Goal: Task Accomplishment & Management: Complete application form

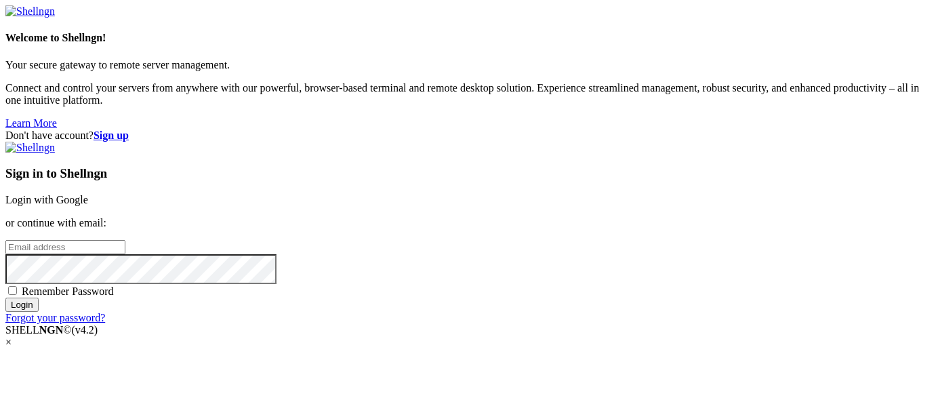
type input "[EMAIL_ADDRESS][DOMAIN_NAME]"
click at [114, 285] on span "Remember Password" at bounding box center [68, 291] width 92 height 12
click at [17, 286] on input "Remember Password" at bounding box center [12, 290] width 9 height 9
checkbox input "true"
click at [39, 312] on input "Login" at bounding box center [21, 304] width 33 height 14
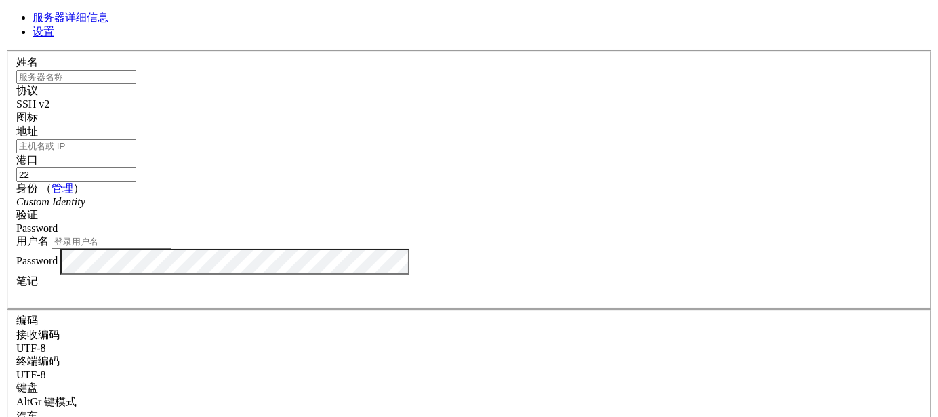
type input "[EMAIL_ADDRESS][DOMAIN_NAME]"
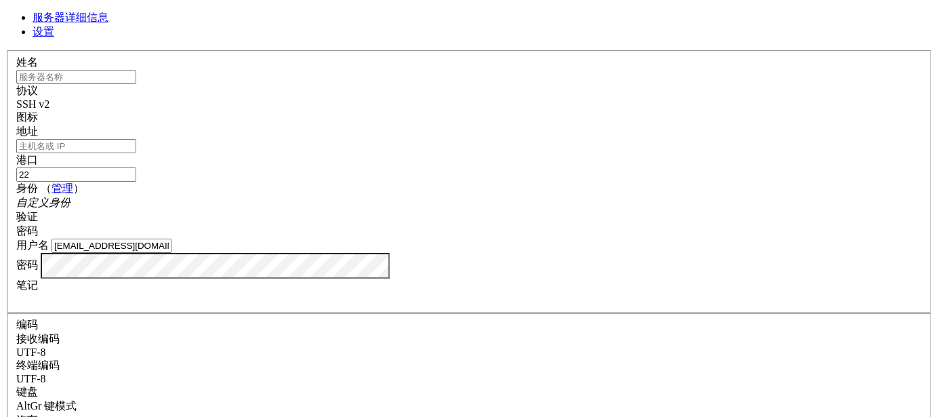
click at [136, 84] on input "text" at bounding box center [76, 77] width 120 height 14
click at [38, 64] on label "姓名" at bounding box center [27, 62] width 22 height 12
click at [136, 148] on input "地址" at bounding box center [76, 146] width 120 height 14
click at [136, 139] on input "地址" at bounding box center [76, 146] width 120 height 14
paste input "[TECHNICAL_ID]"
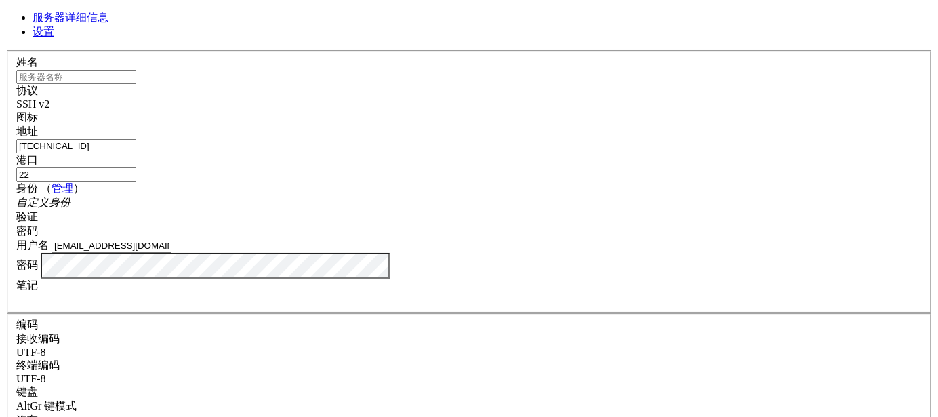
type input "[TECHNICAL_ID]"
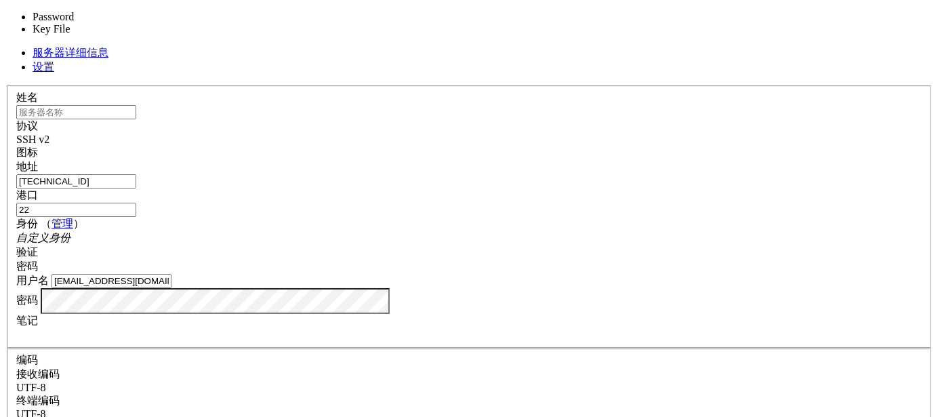
click at [578, 259] on div "密码" at bounding box center [468, 266] width 905 height 14
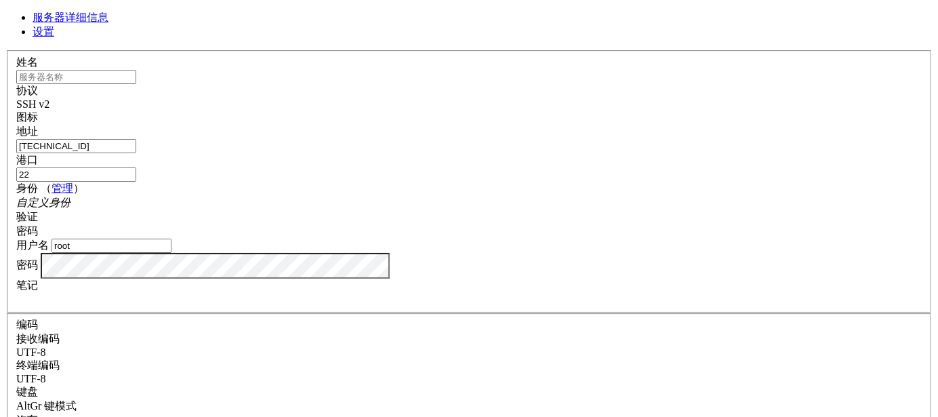
click at [171, 246] on input "root" at bounding box center [111, 245] width 120 height 14
type input "ubuntu"
click at [266, 293] on div "姓名 协议 SSH v2 图标 地址 [TECHNICAL_ID] 港口 22" at bounding box center [468, 323] width 927 height 547
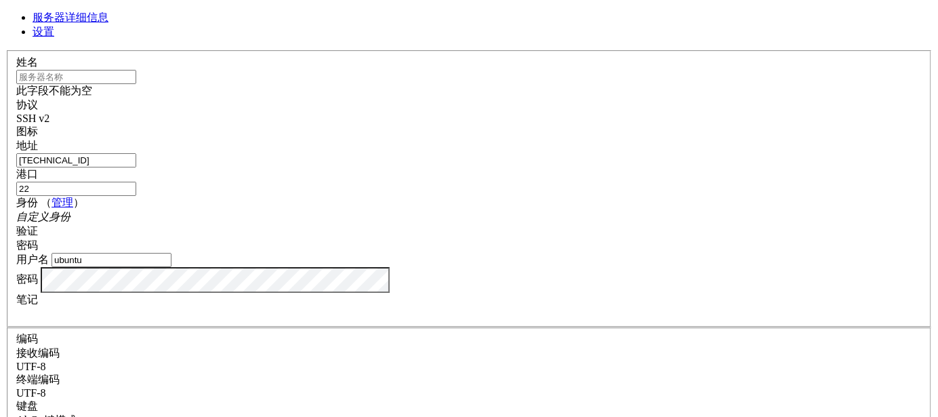
scroll to position [0, 0]
click at [136, 84] on input "text" at bounding box center [76, 77] width 120 height 14
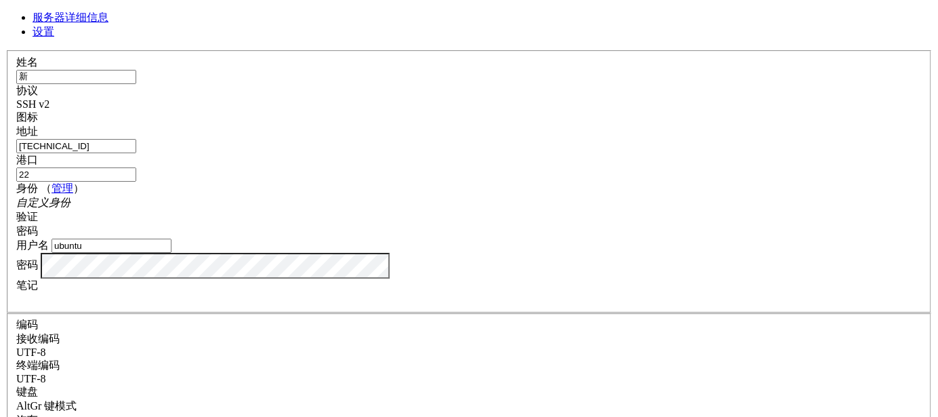
type input "新"
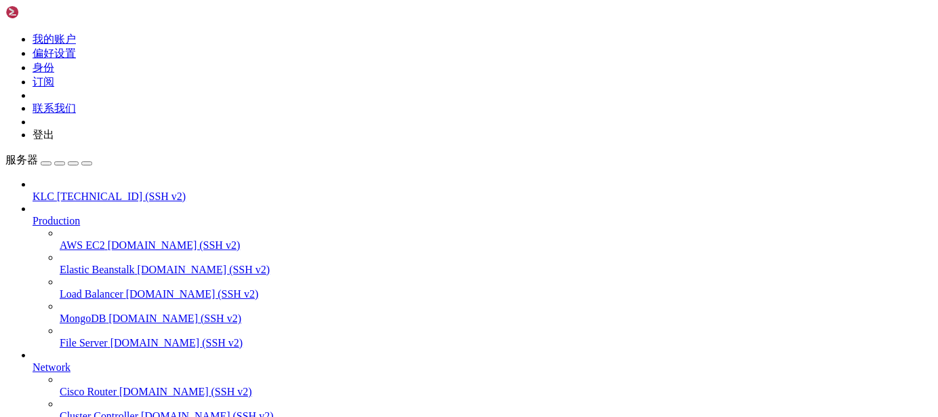
scroll to position [129, 0]
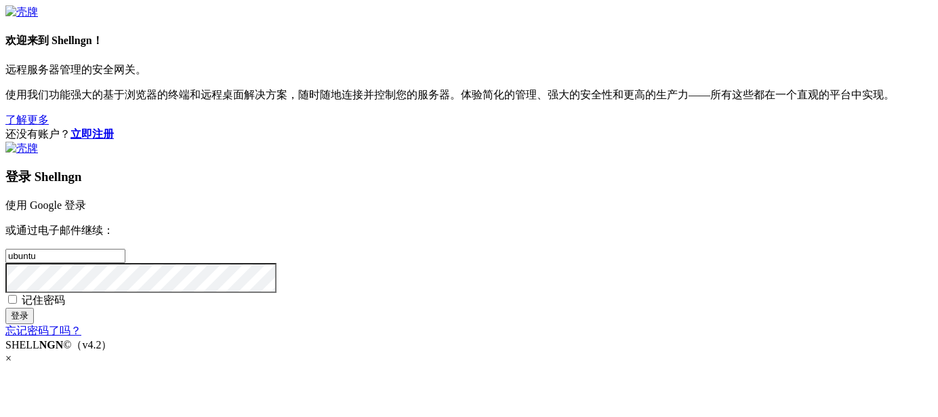
click at [86, 199] on font "使用 Google 登录" at bounding box center [45, 205] width 81 height 12
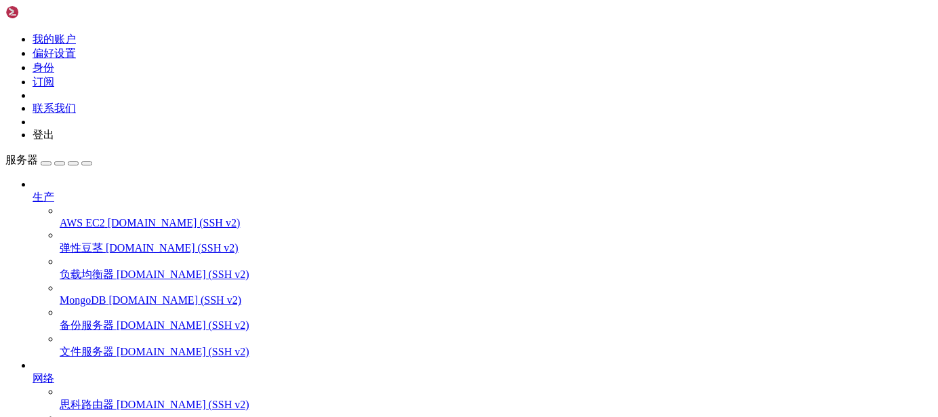
click at [5, 33] on icon at bounding box center [5, 33] width 0 height 0
click at [54, 140] on link "登出" at bounding box center [44, 135] width 22 height 12
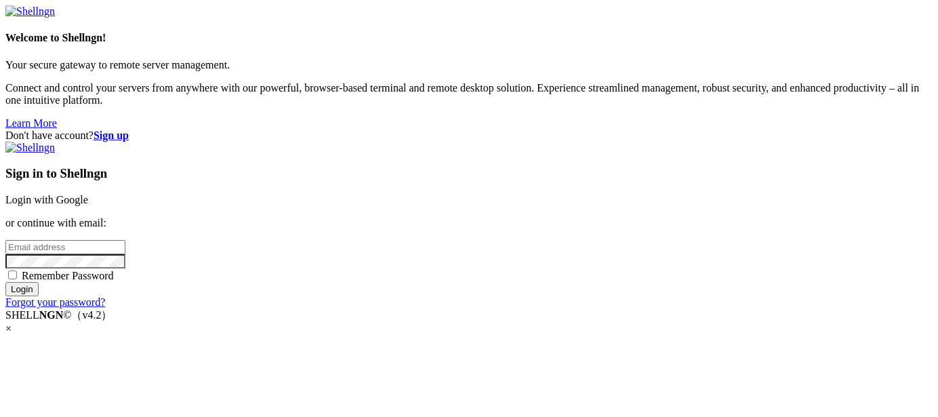
type input "ubuntu"
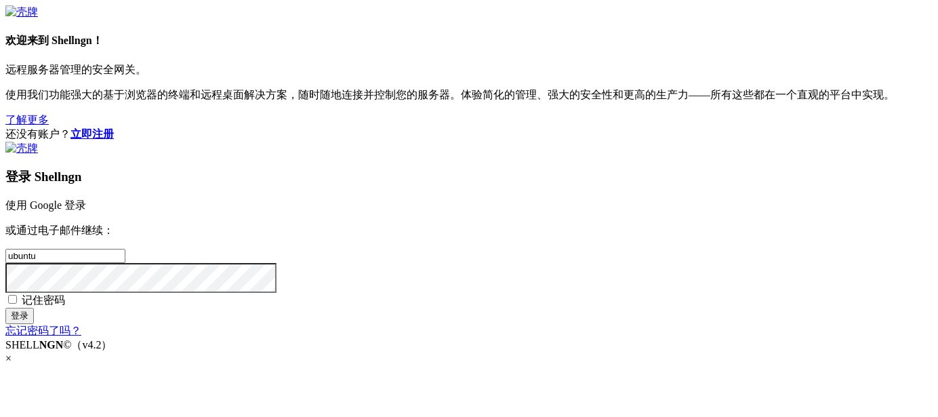
click at [114, 128] on font "立即注册" at bounding box center [91, 134] width 43 height 12
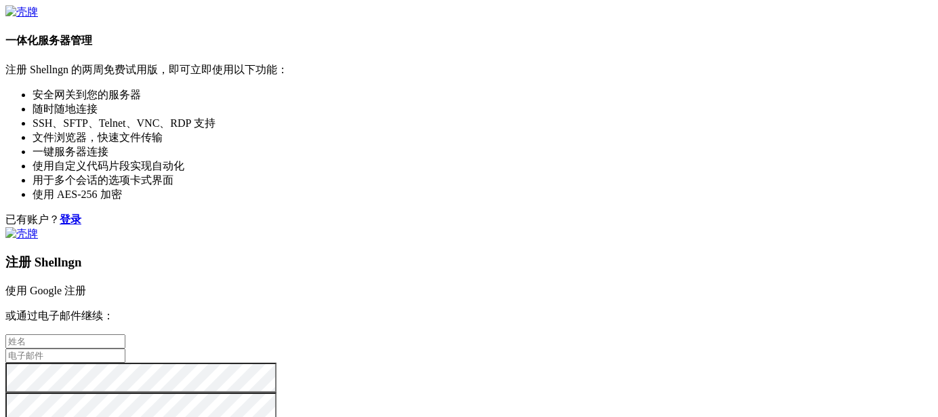
type input "ubuntu"
click at [125, 334] on input "text" at bounding box center [65, 341] width 120 height 14
type input "KLC"
click at [125, 348] on input "ubuntu" at bounding box center [65, 355] width 120 height 14
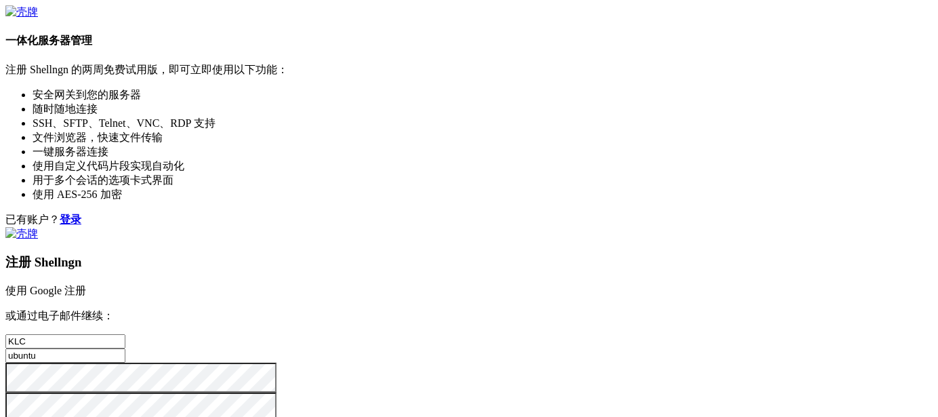
drag, startPoint x: 525, startPoint y: 231, endPoint x: 449, endPoint y: 231, distance: 75.9
click at [449, 231] on div "已有账户？ 登录 注册 Shellngn 使用 Google 注册 或通过电子邮件继续： KLC ubuntu 我同意 条款和条件 创建账户" at bounding box center [468, 333] width 927 height 241
type input "[EMAIL_ADDRESS][DOMAIN_NAME]"
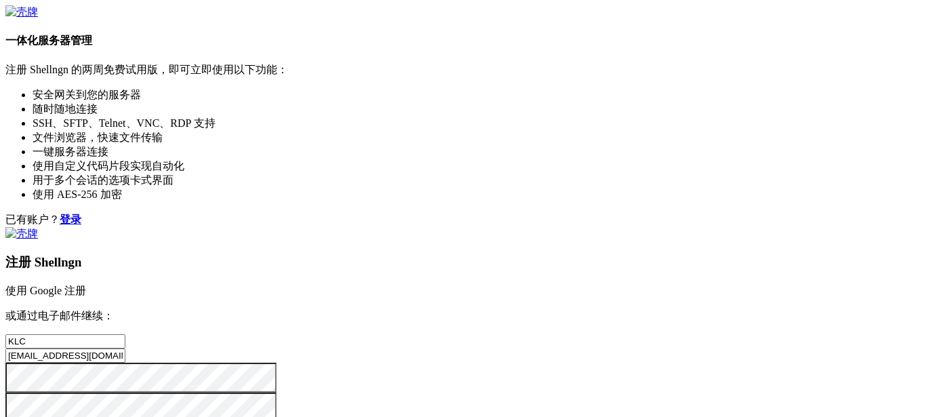
checkbox input "true"
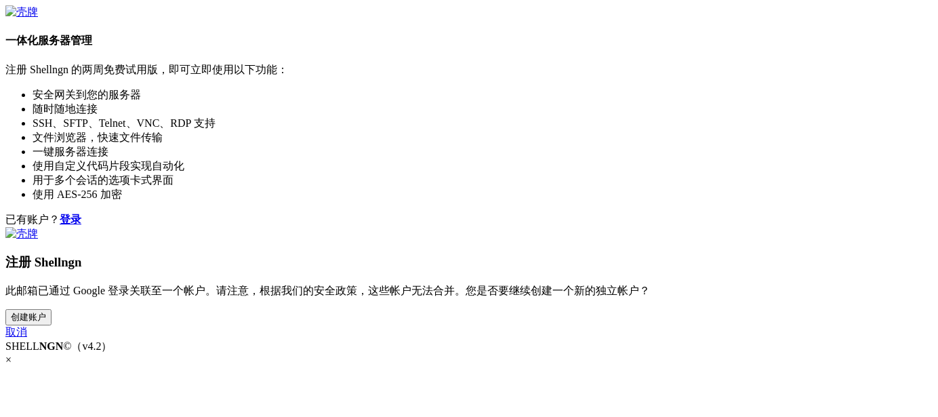
click at [27, 337] on font "取消" at bounding box center [16, 332] width 22 height 12
